Goal: Task Accomplishment & Management: Manage account settings

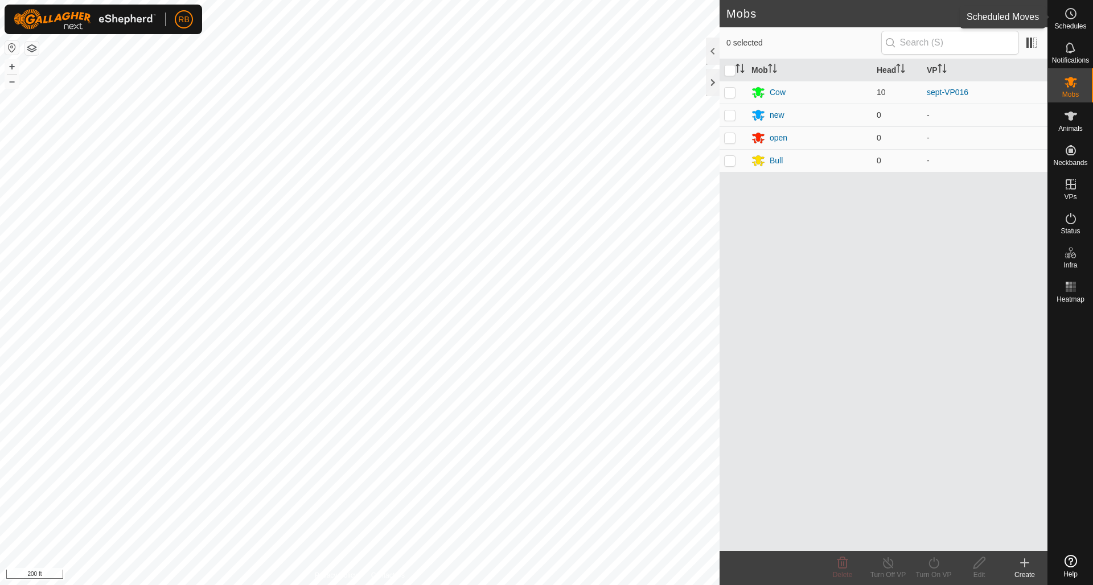
click at [1068, 15] on icon at bounding box center [1071, 14] width 14 height 14
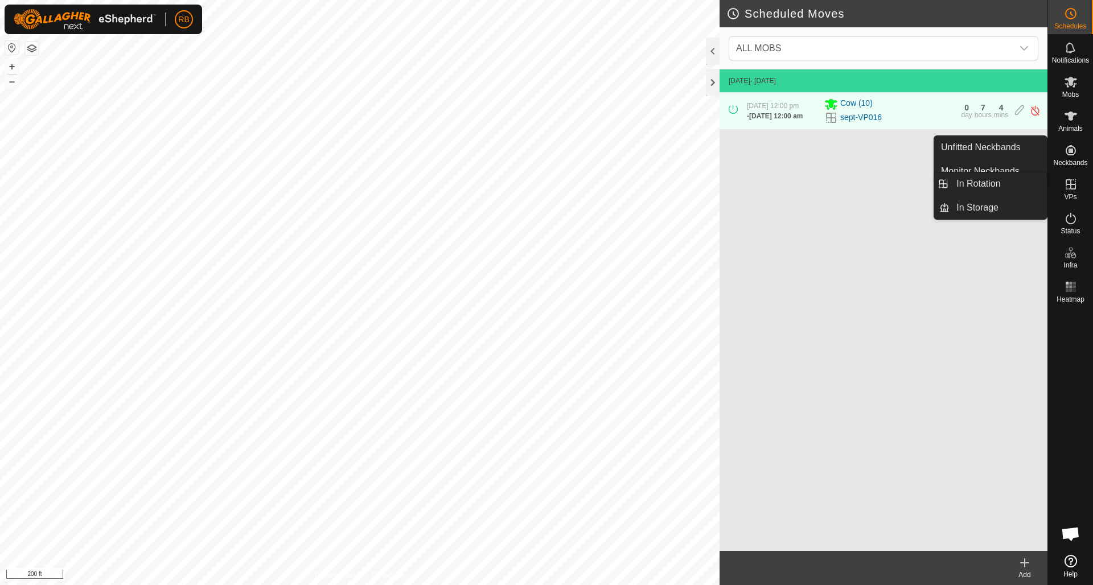
click at [1073, 185] on icon at bounding box center [1070, 184] width 10 height 10
click at [1002, 190] on link "In Rotation" at bounding box center [997, 183] width 97 height 23
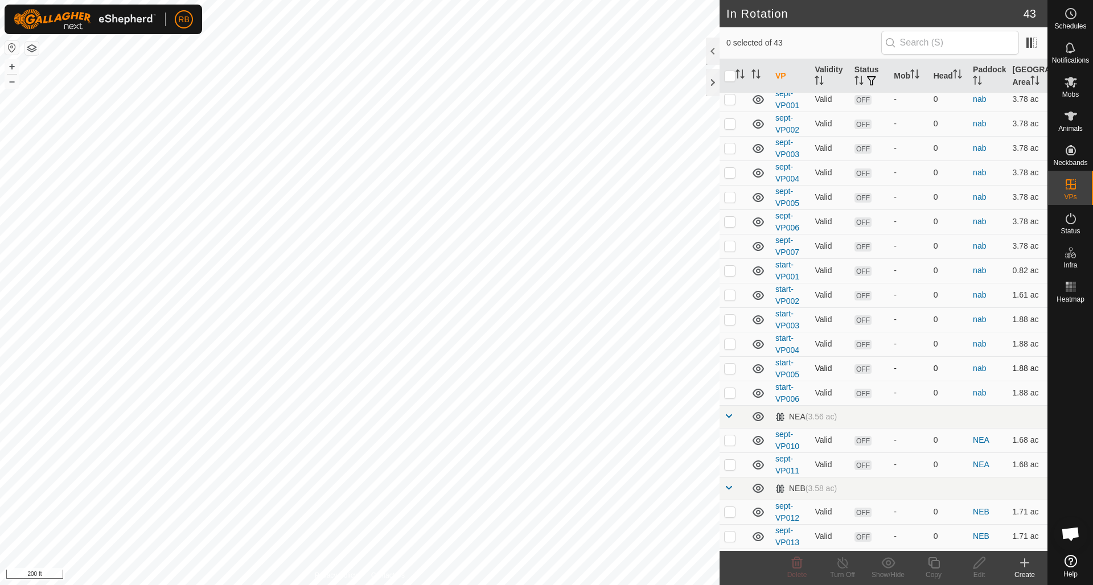
scroll to position [242, 0]
click at [1024, 562] on icon at bounding box center [1024, 563] width 0 height 8
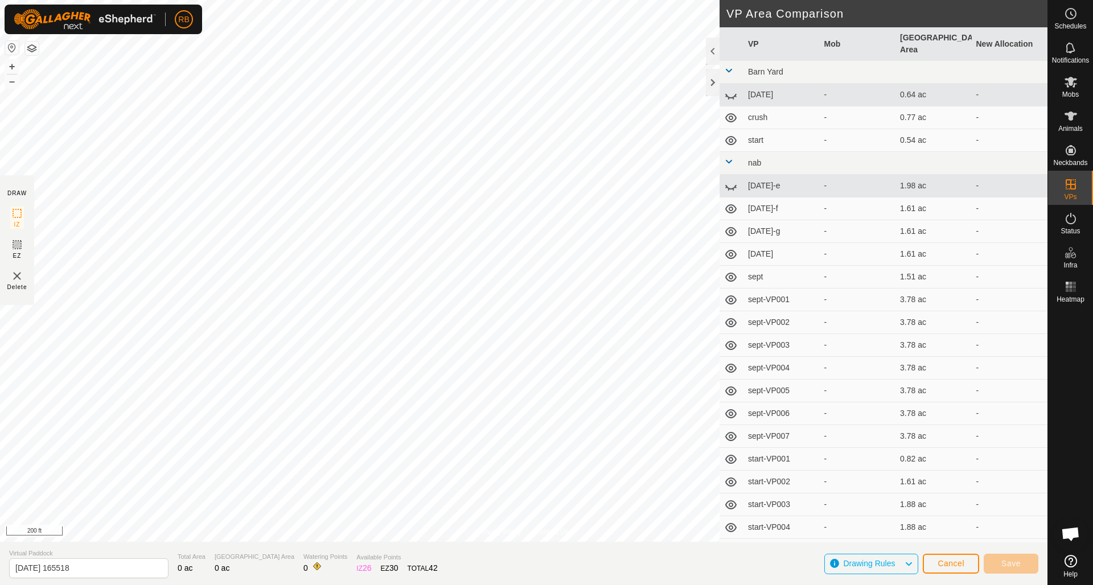
click at [970, 567] on button "Cancel" at bounding box center [951, 564] width 56 height 20
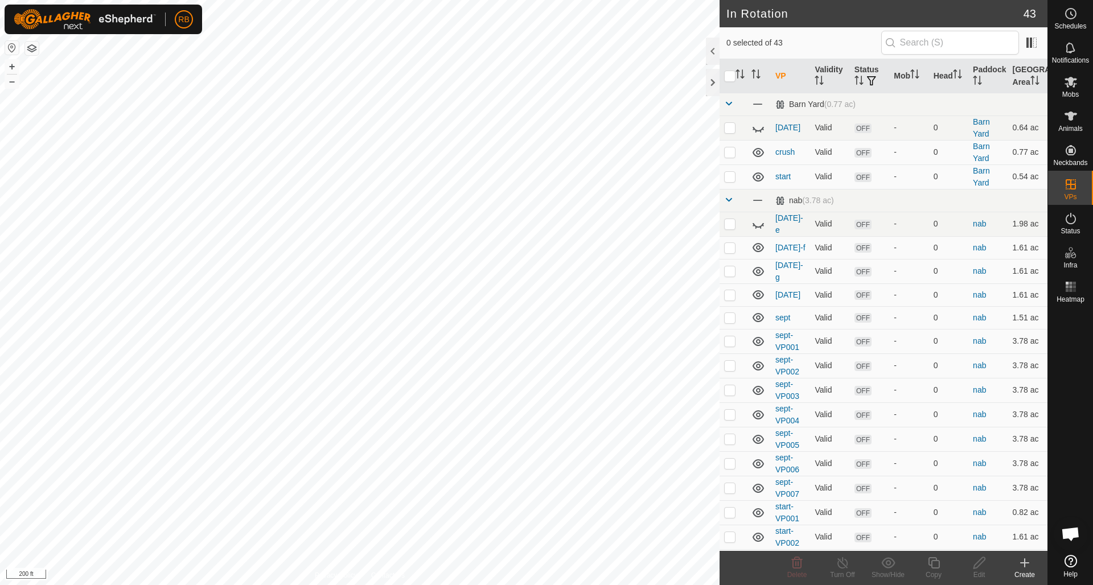
click at [1024, 564] on icon at bounding box center [1024, 563] width 0 height 8
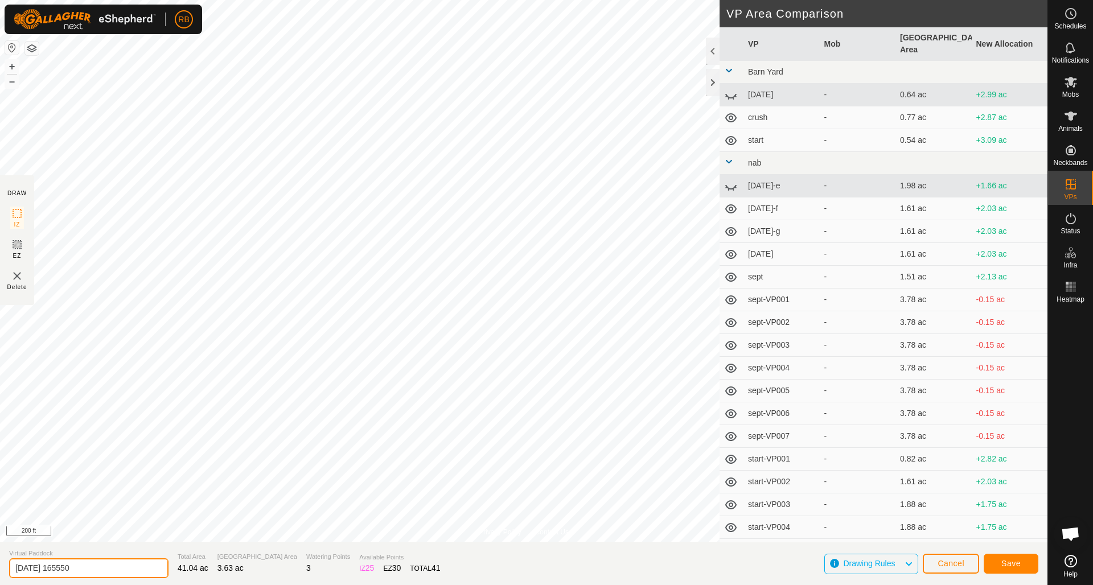
click at [108, 568] on input "[DATE] 165550" at bounding box center [88, 568] width 159 height 20
type input "[DATE] october"
click at [1003, 561] on span "Save" at bounding box center [1010, 563] width 19 height 9
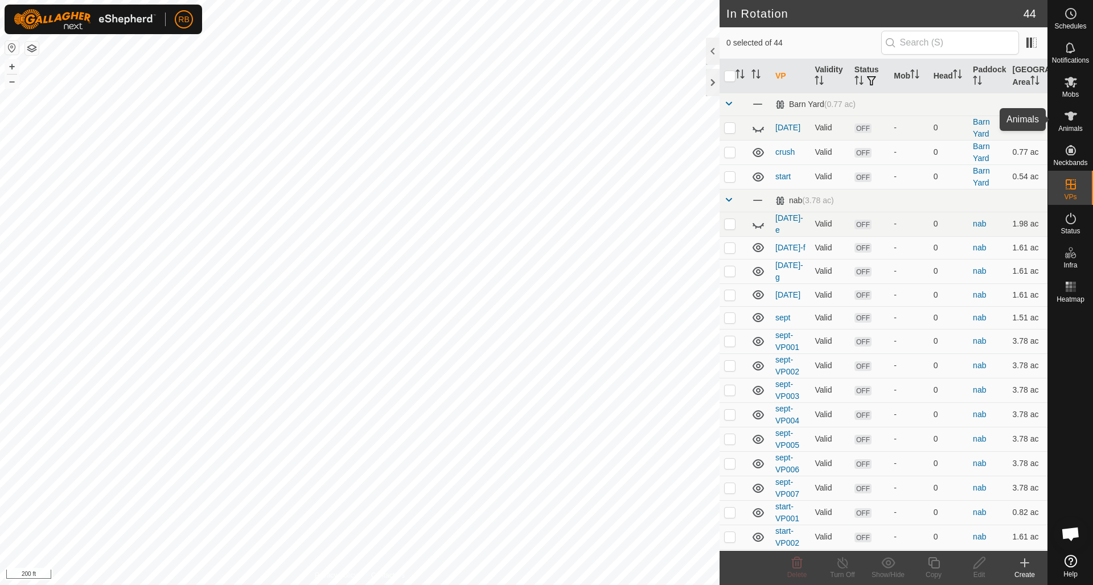
click at [1072, 114] on icon at bounding box center [1070, 116] width 13 height 9
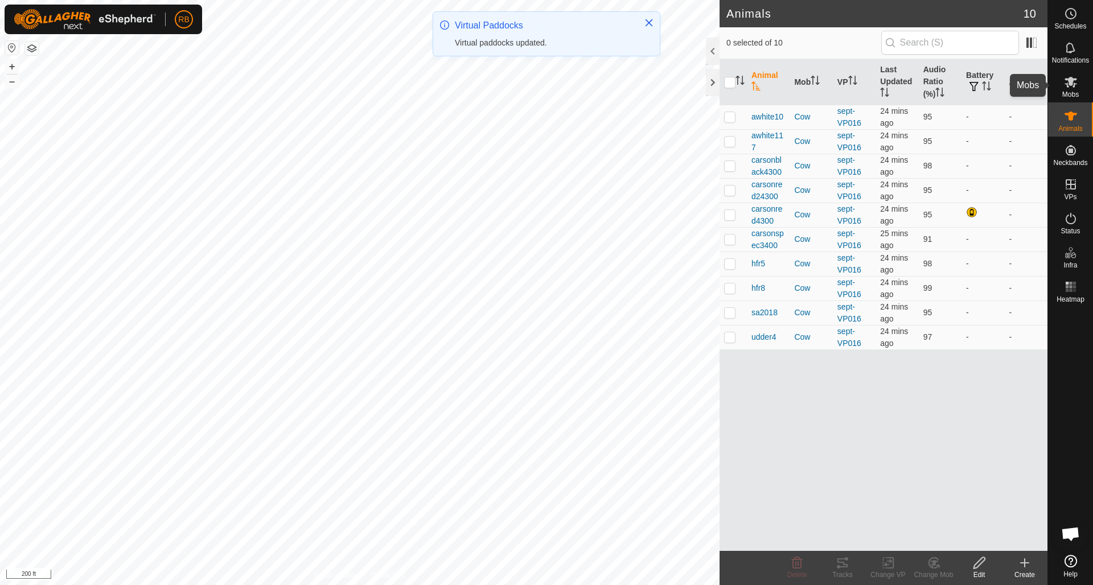
click at [1072, 81] on icon at bounding box center [1070, 82] width 13 height 11
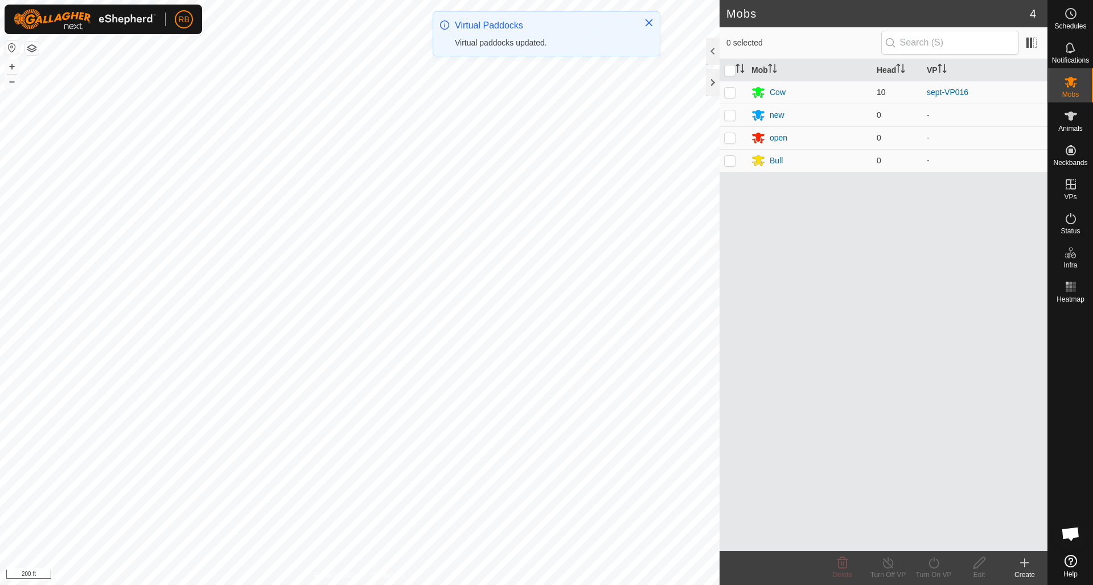
click at [729, 95] on p-checkbox at bounding box center [729, 92] width 11 height 9
checkbox input "true"
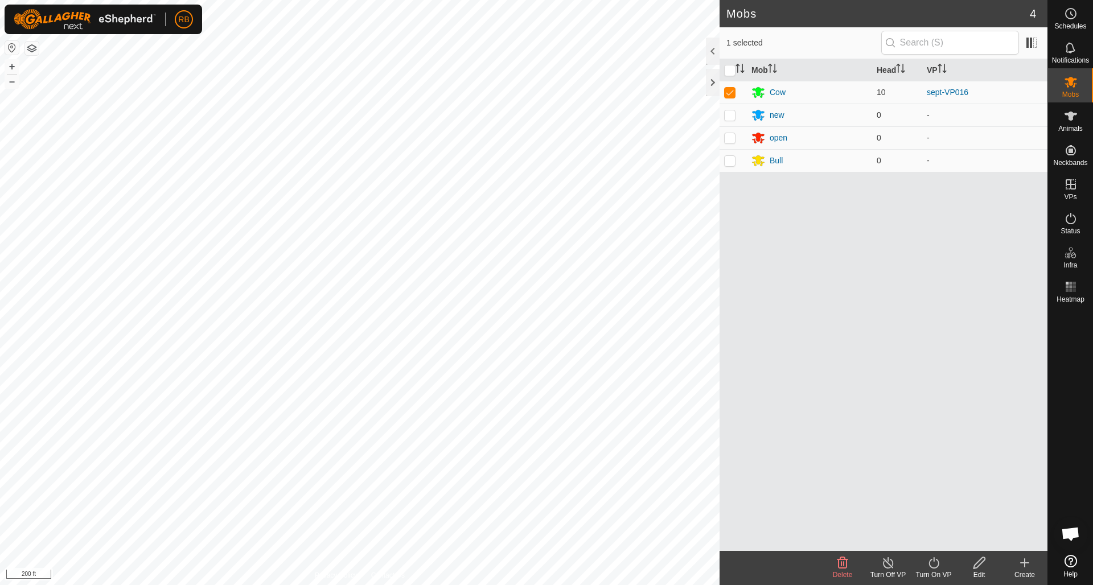
click at [930, 565] on icon at bounding box center [934, 563] width 14 height 14
click at [940, 516] on link "Later" at bounding box center [967, 514] width 113 height 23
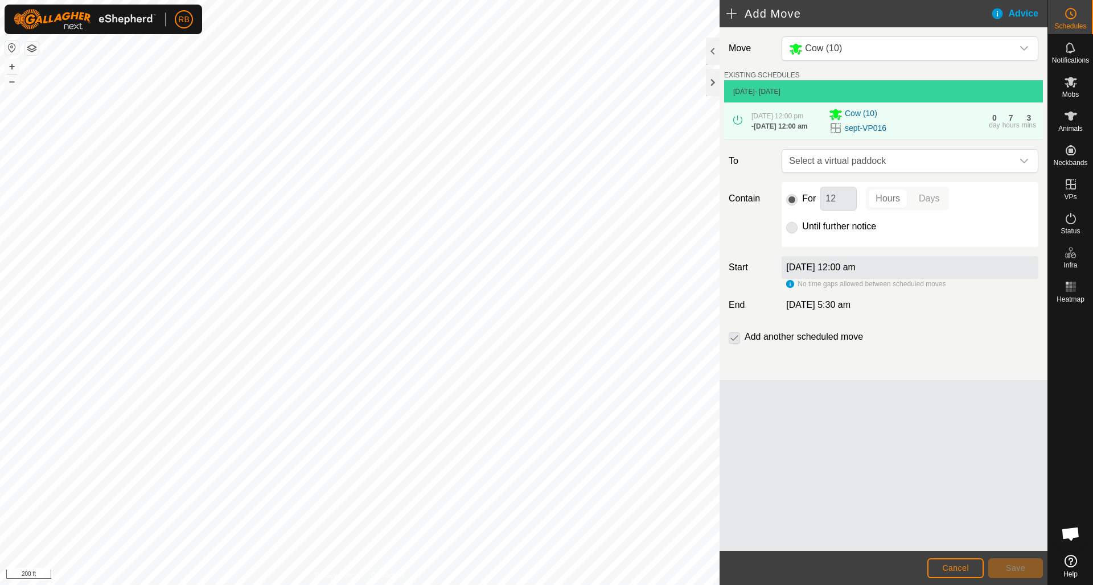
click at [789, 233] on p-radiobutton at bounding box center [791, 227] width 11 height 14
click at [791, 233] on p-radiobutton at bounding box center [791, 227] width 11 height 14
click at [1024, 165] on icon "dropdown trigger" at bounding box center [1023, 161] width 9 height 9
click at [1027, 163] on icon "dropdown trigger" at bounding box center [1024, 161] width 8 height 5
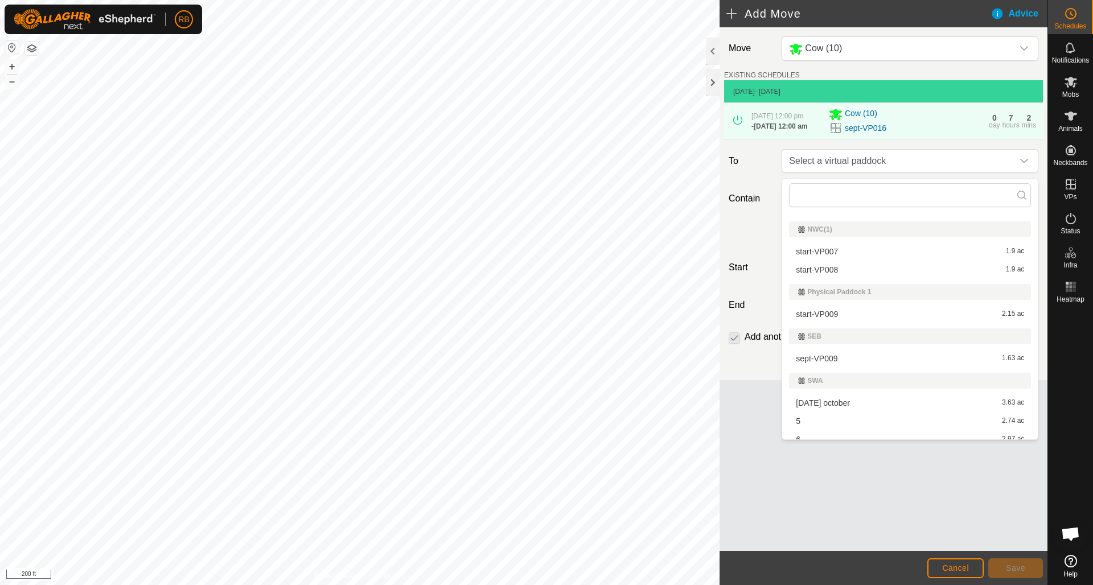
scroll to position [656, 0]
click at [825, 402] on li "2025-10-01 october 3.63 ac" at bounding box center [910, 401] width 242 height 17
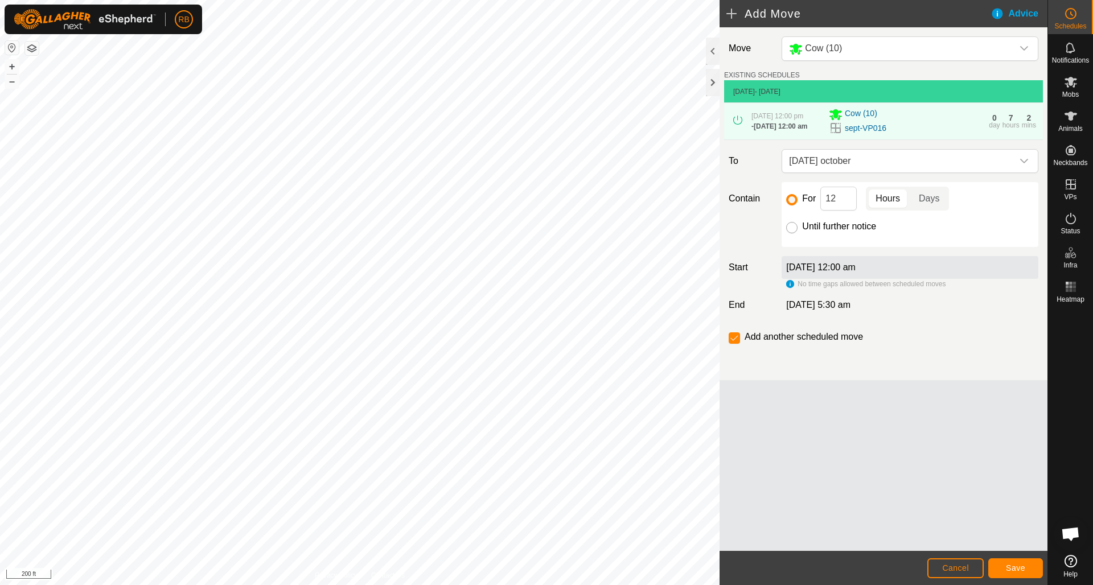
click at [792, 233] on input "Until further notice" at bounding box center [791, 227] width 11 height 11
radio input "true"
checkbox input "false"
click at [1020, 575] on button "Save" at bounding box center [1015, 568] width 55 height 20
